Goal: Contribute content: Add original content to the website for others to see

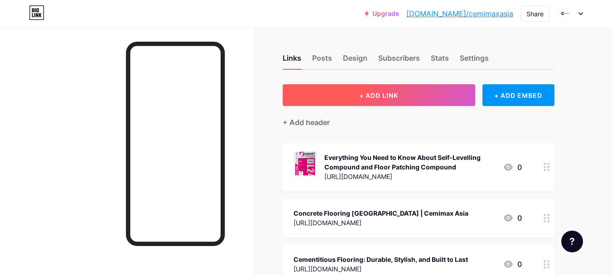
click at [430, 92] on button "+ ADD LINK" at bounding box center [379, 95] width 193 height 22
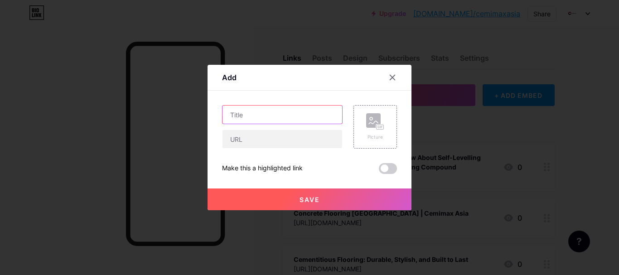
click at [317, 117] on input "text" at bounding box center [283, 115] width 120 height 18
paste input "Adhesive Sealant: A Reliable Solution for Bonding and Protection"
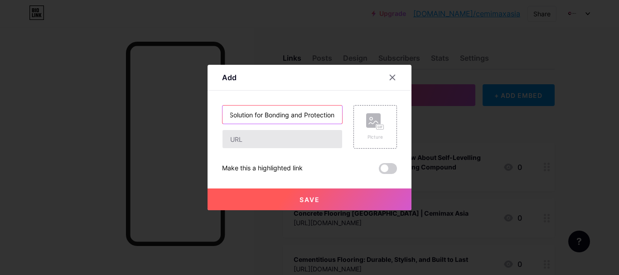
type input "Adhesive Sealant: A Reliable Solution for Bonding and Protection"
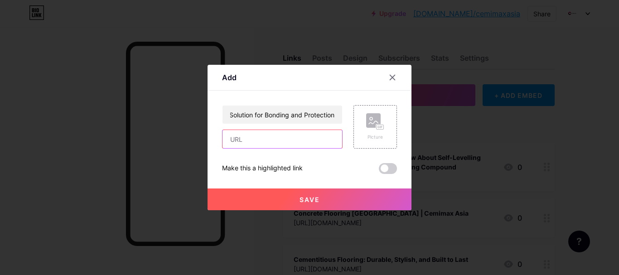
scroll to position [0, 0]
click at [298, 137] on input "text" at bounding box center [283, 139] width 120 height 18
paste input "[URL][DOMAIN_NAME]"
type input "[URL][DOMAIN_NAME]"
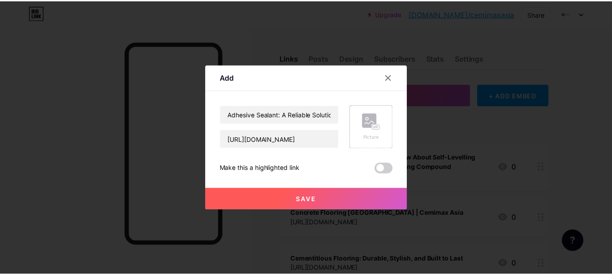
scroll to position [0, 0]
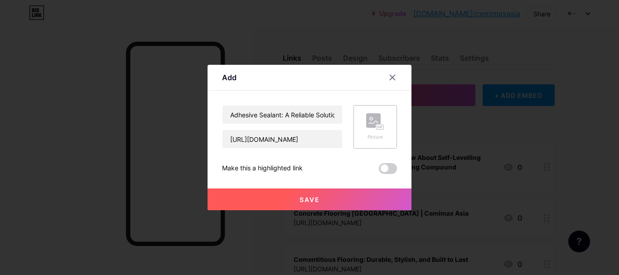
click at [380, 131] on div "Picture" at bounding box center [375, 126] width 18 height 27
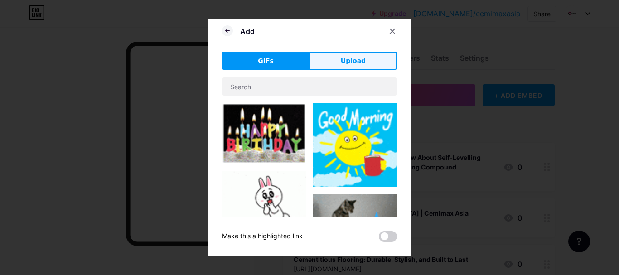
click at [361, 64] on span "Upload" at bounding box center [353, 61] width 25 height 10
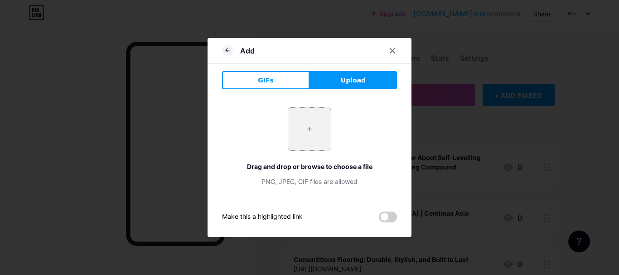
click at [309, 126] on input "file" at bounding box center [309, 129] width 43 height 43
click at [230, 47] on icon at bounding box center [227, 50] width 11 height 11
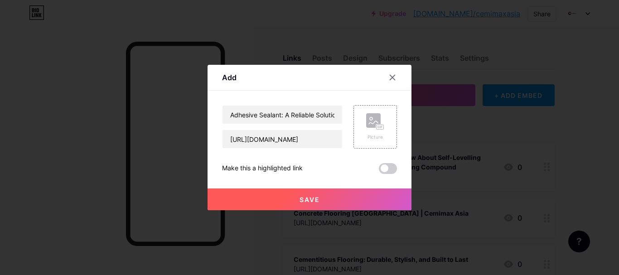
click at [308, 198] on span "Save" at bounding box center [310, 200] width 20 height 8
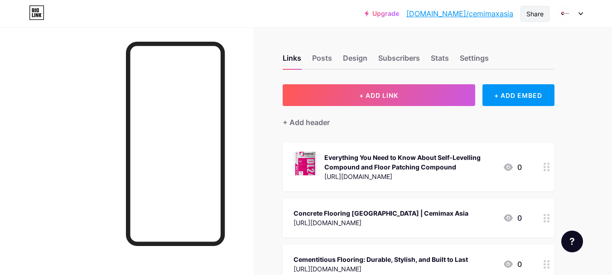
click at [540, 14] on div "Share" at bounding box center [535, 14] width 17 height 10
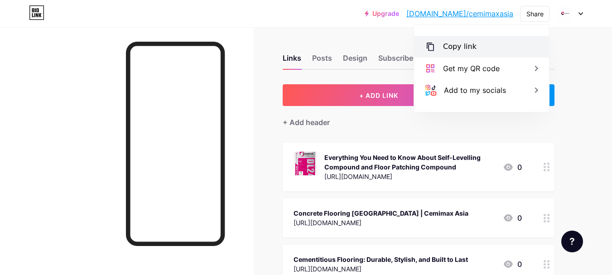
click at [492, 41] on div "Copy link" at bounding box center [481, 47] width 135 height 22
